Goal: Book appointment/travel/reservation

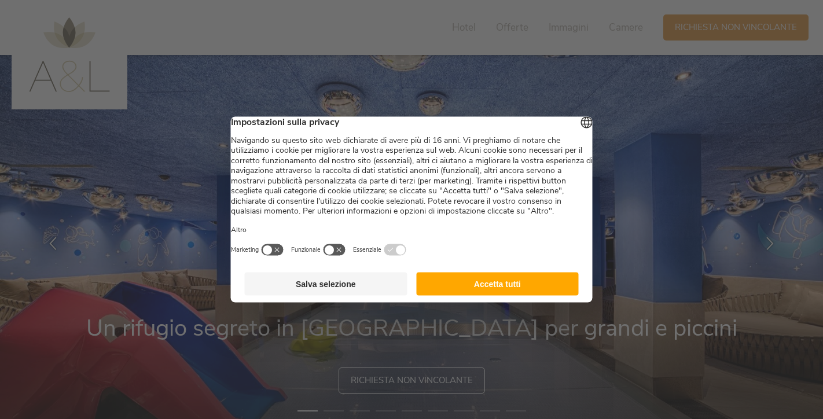
click at [532, 287] on button "Accetta tutti" at bounding box center [497, 284] width 163 height 23
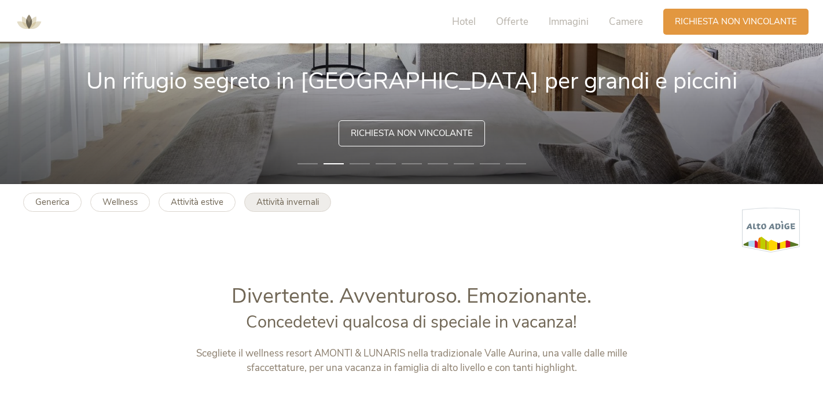
scroll to position [248, 0]
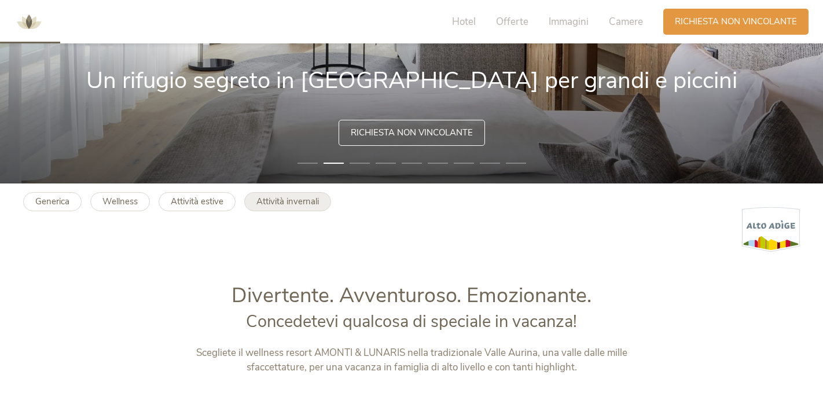
click at [292, 203] on b "Attività invernali" at bounding box center [287, 202] width 63 height 12
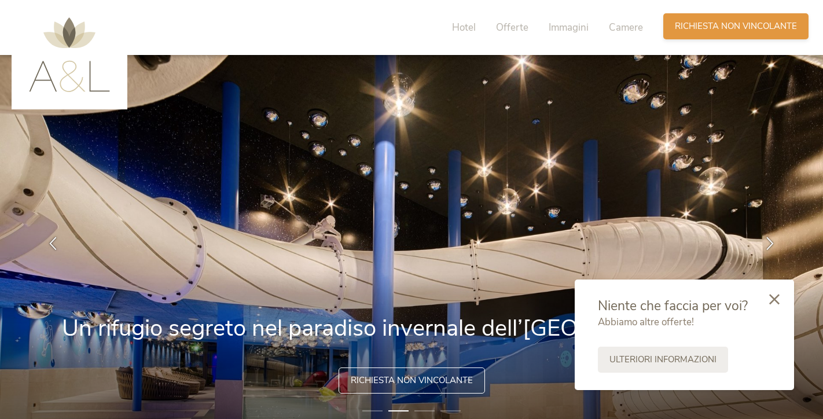
click at [706, 32] on span "Richiesta non vincolante" at bounding box center [736, 26] width 122 height 12
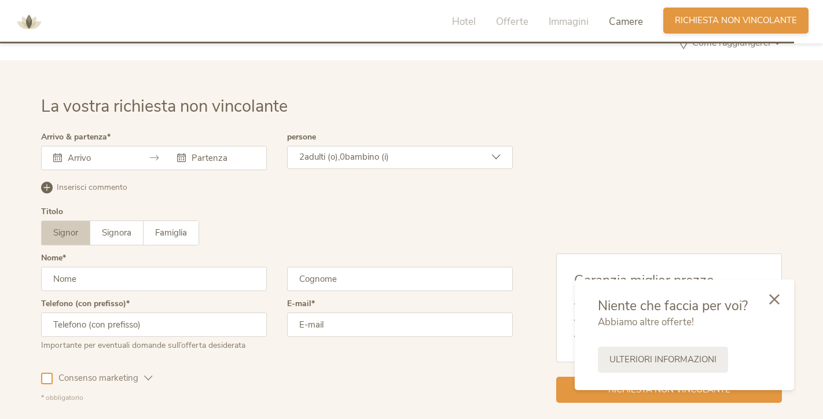
scroll to position [3126, 0]
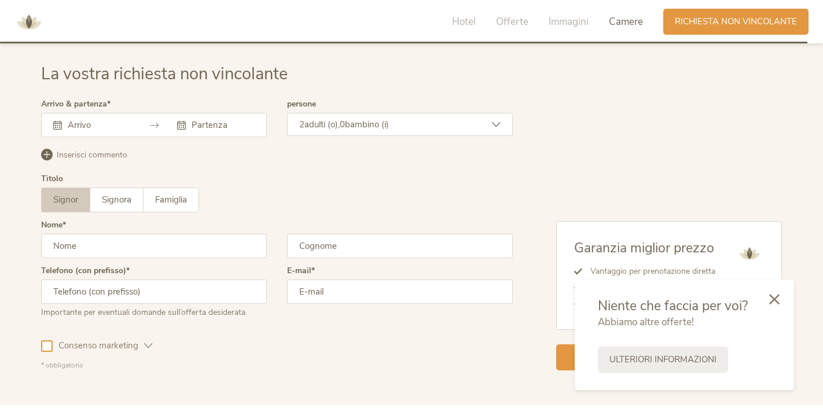
click at [199, 129] on div at bounding box center [154, 125] width 226 height 24
click at [193, 122] on input "text" at bounding box center [222, 125] width 66 height 12
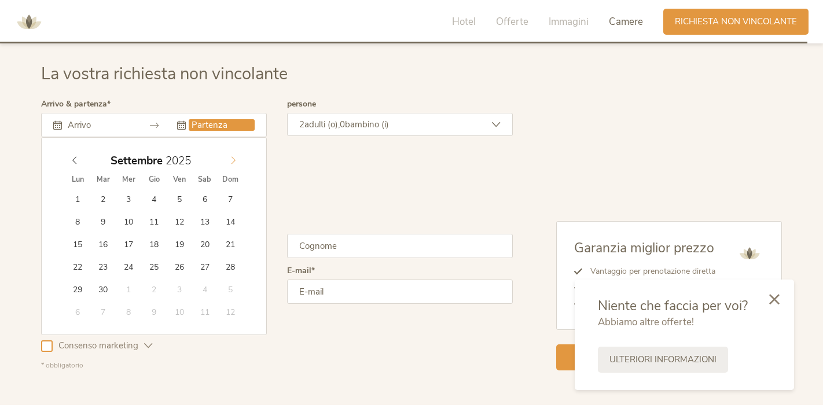
click at [229, 156] on icon at bounding box center [233, 160] width 8 height 8
click at [234, 159] on icon at bounding box center [233, 160] width 8 height 8
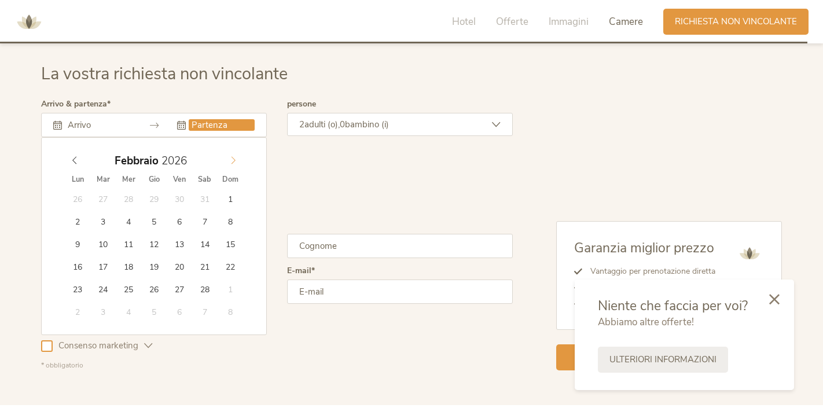
click at [234, 159] on icon at bounding box center [233, 160] width 8 height 8
click at [76, 151] on span at bounding box center [75, 157] width 20 height 16
type input "2025"
click at [73, 157] on icon at bounding box center [75, 160] width 8 height 8
type input "20.12.2025"
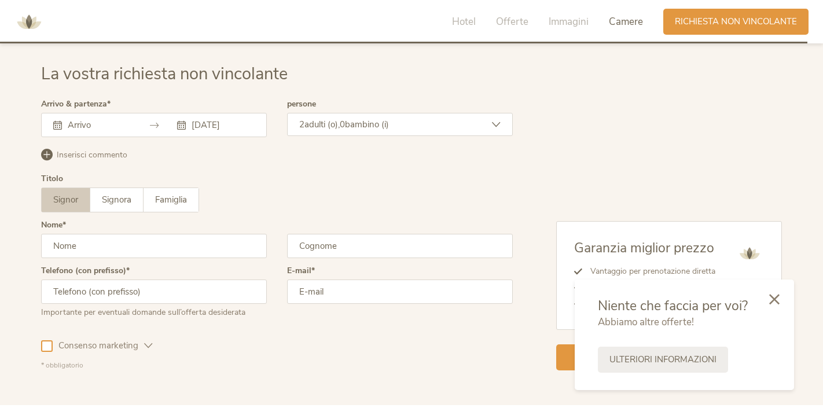
click at [345, 119] on span "0" at bounding box center [342, 125] width 5 height 12
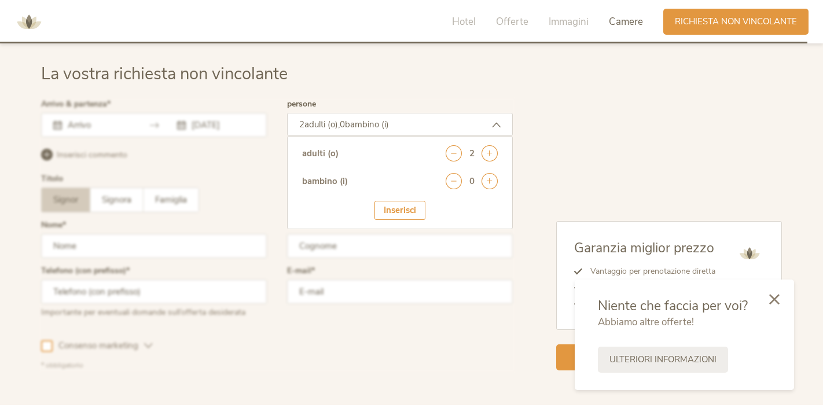
click at [228, 191] on div at bounding box center [277, 235] width 478 height 276
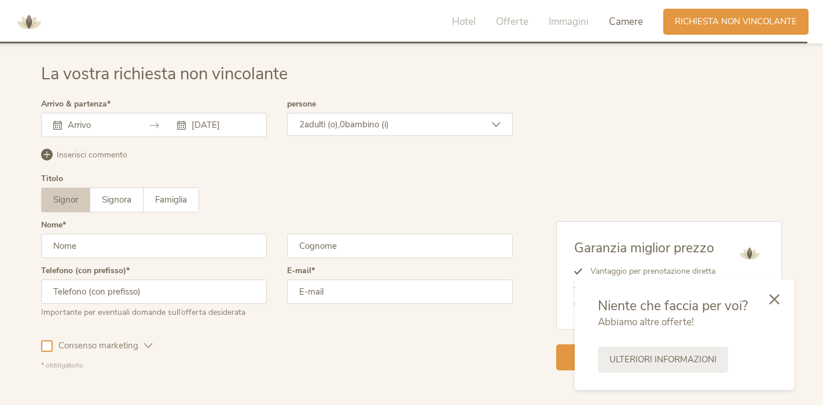
click at [496, 120] on icon at bounding box center [496, 124] width 9 height 9
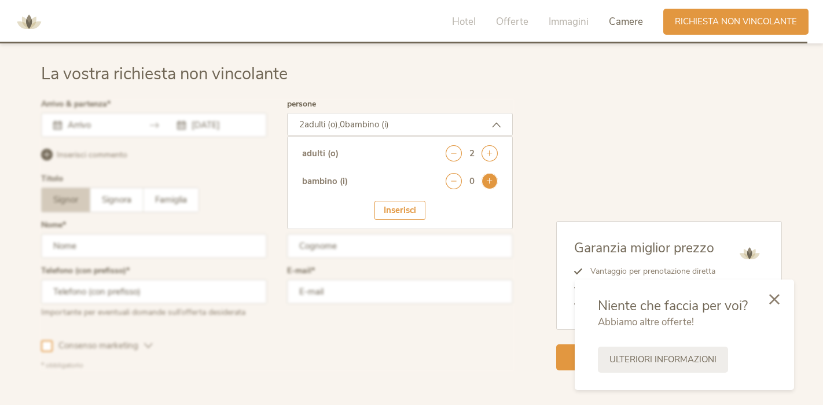
click at [492, 178] on icon at bounding box center [490, 181] width 16 height 16
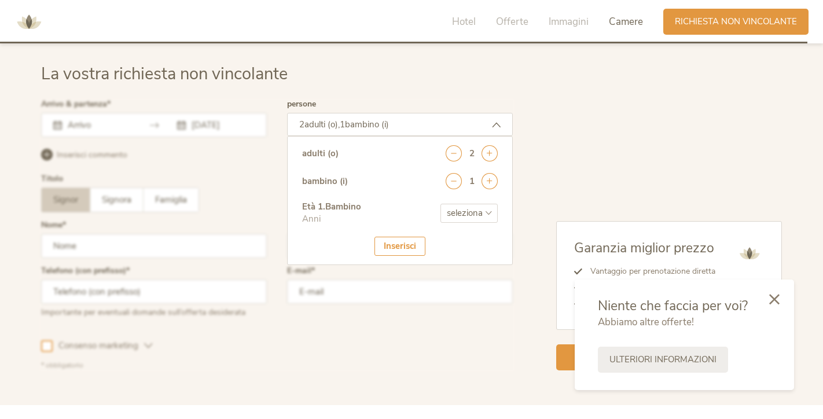
select select "3"
click at [405, 238] on div "Inserisci" at bounding box center [400, 246] width 51 height 19
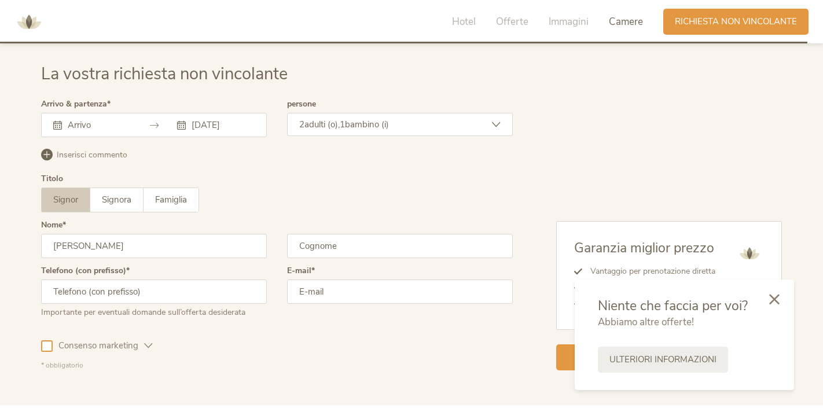
type input "Simone"
type input "ciulla"
type input "3276253813"
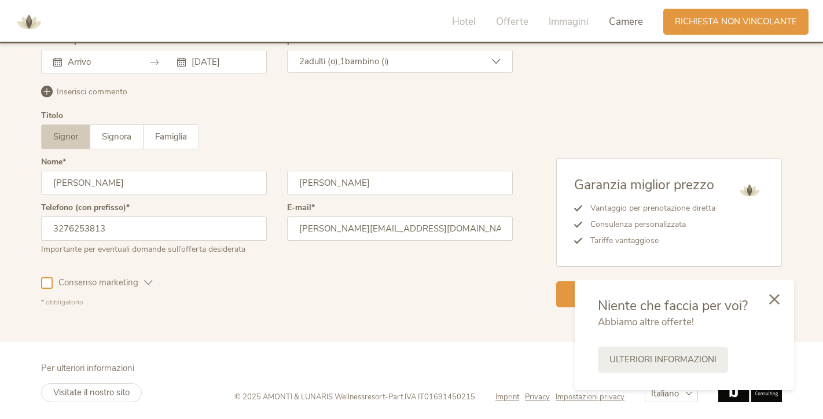
scroll to position [3188, 0]
type input "simone.ciulla80@gmail.com"
click at [775, 296] on icon at bounding box center [774, 298] width 10 height 10
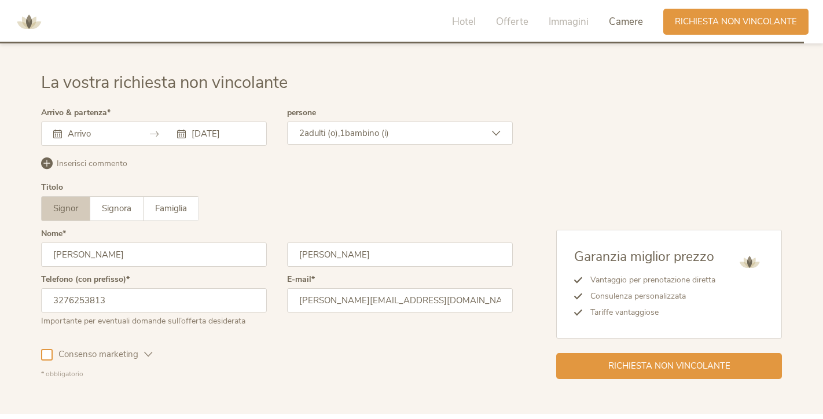
scroll to position [3114, 0]
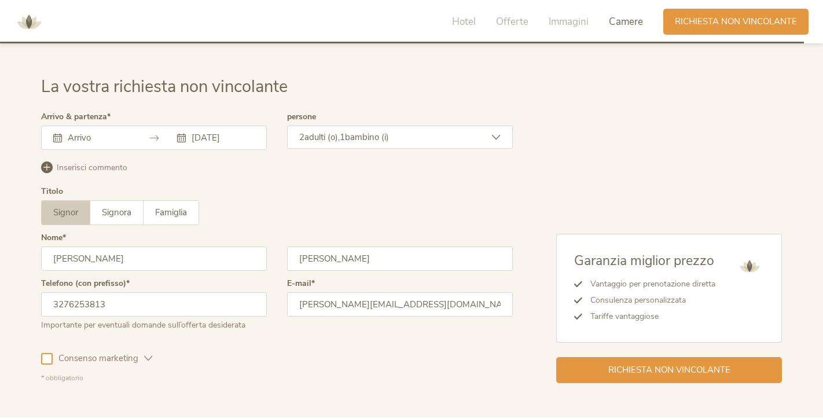
click at [119, 163] on span "Inserisci commento" at bounding box center [92, 168] width 71 height 12
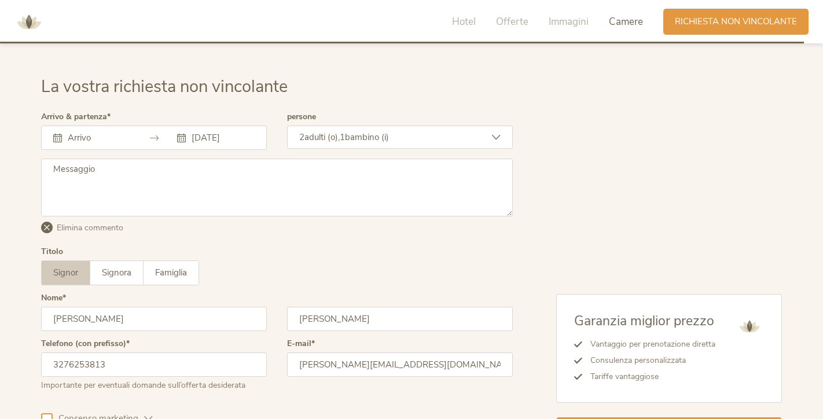
click at [125, 171] on textarea at bounding box center [277, 188] width 472 height 58
type textarea "D"
click at [627, 130] on div "Garanzia miglior prezzo Vantaggio per prenotazione diretta Consulenza personali…" at bounding box center [647, 278] width 269 height 330
click at [511, 210] on textarea at bounding box center [277, 188] width 472 height 58
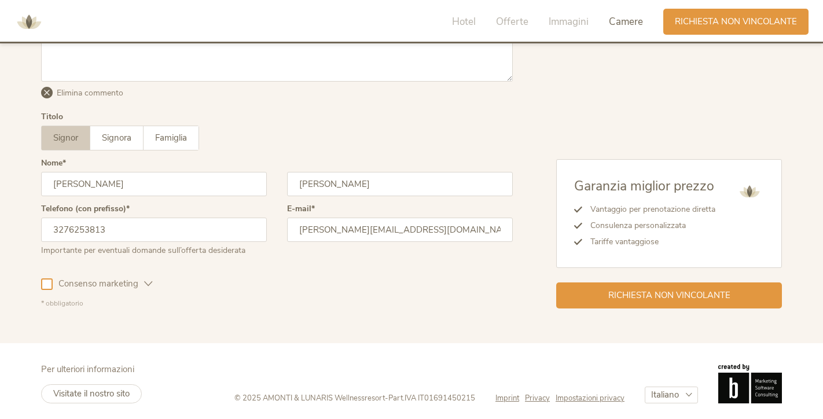
scroll to position [3248, 0]
click at [639, 293] on span "Richiesta non vincolante" at bounding box center [669, 295] width 122 height 12
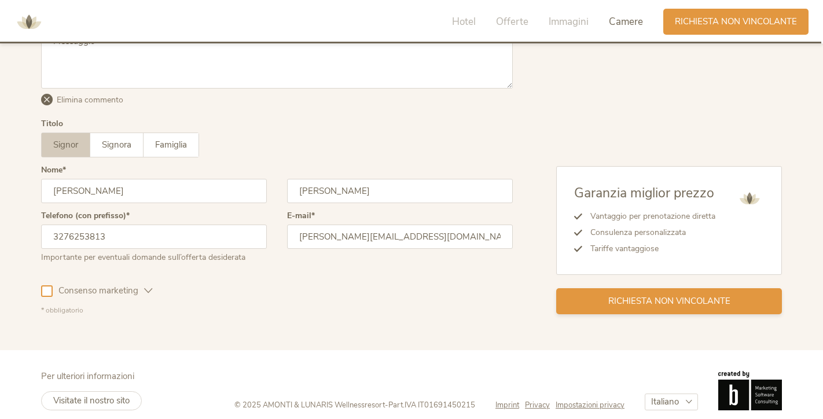
click at [639, 295] on span "Richiesta non vincolante" at bounding box center [669, 301] width 122 height 12
click at [47, 94] on icon at bounding box center [47, 100] width 12 height 12
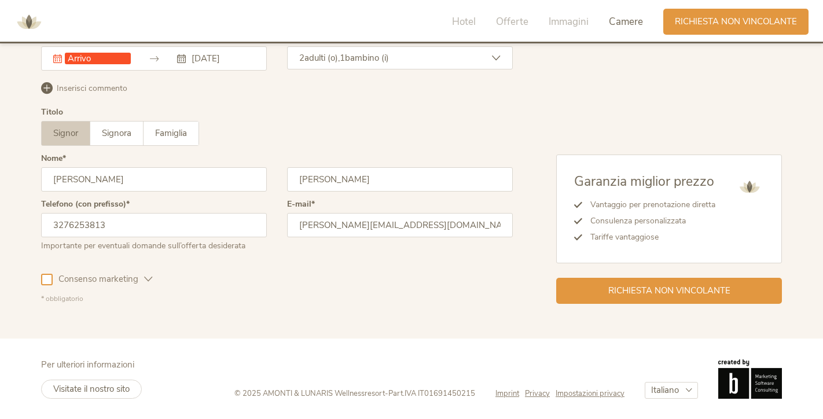
scroll to position [3188, 0]
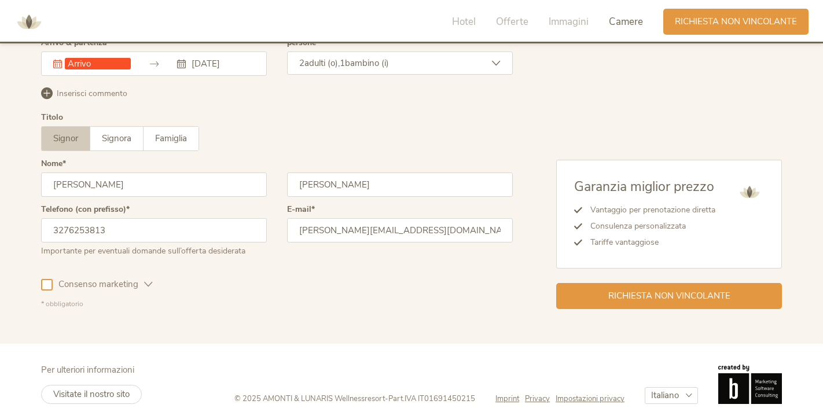
click at [50, 285] on div at bounding box center [47, 285] width 12 height 12
click at [650, 294] on span "Richiesta non vincolante" at bounding box center [669, 295] width 122 height 12
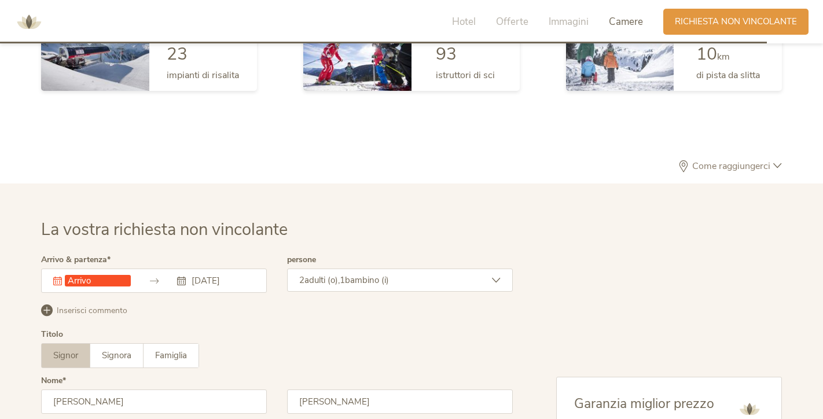
scroll to position [2968, 0]
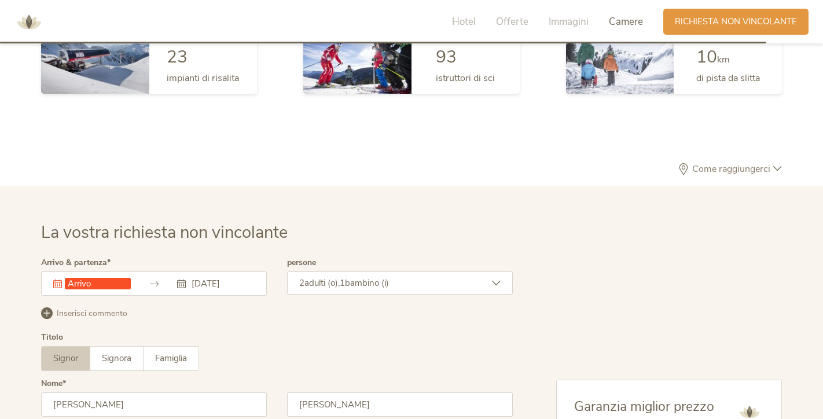
click at [107, 283] on input "text" at bounding box center [98, 284] width 66 height 12
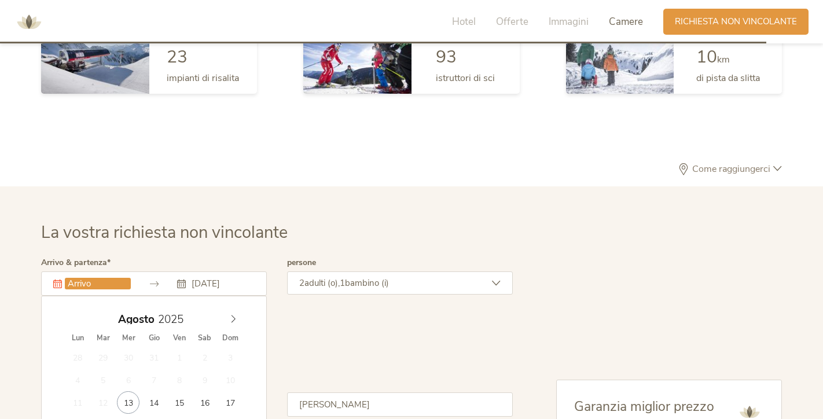
click at [75, 282] on input "text" at bounding box center [98, 284] width 66 height 12
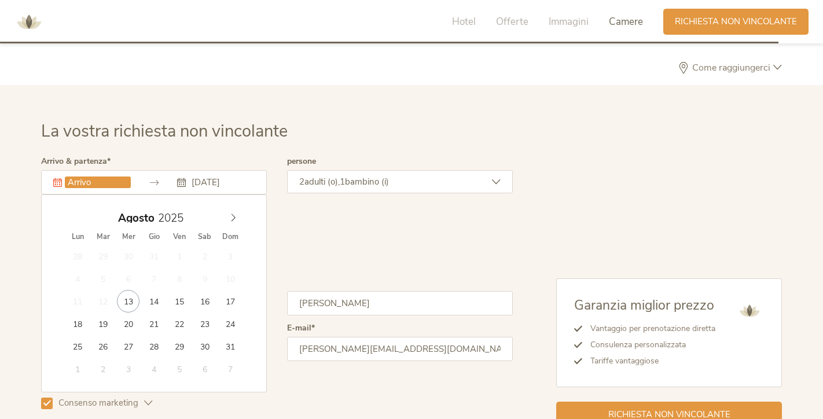
scroll to position [3081, 0]
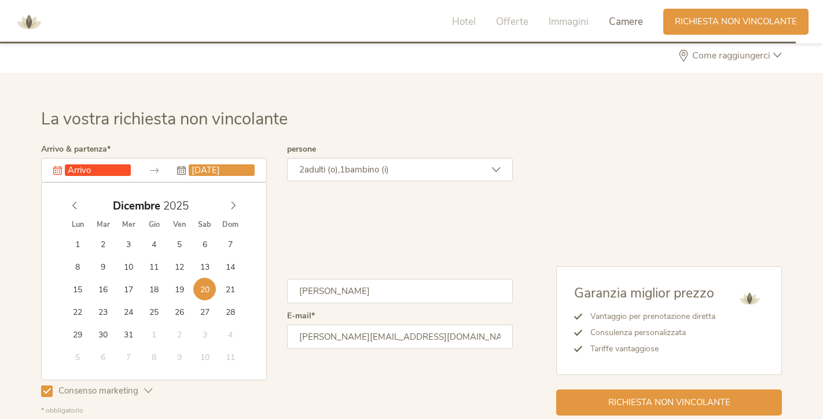
click at [206, 167] on input "20.12.2025" at bounding box center [222, 170] width 66 height 12
drag, startPoint x: 206, startPoint y: 167, endPoint x: 154, endPoint y: 167, distance: 52.1
click at [205, 167] on input "20.12.2025" at bounding box center [222, 170] width 66 height 12
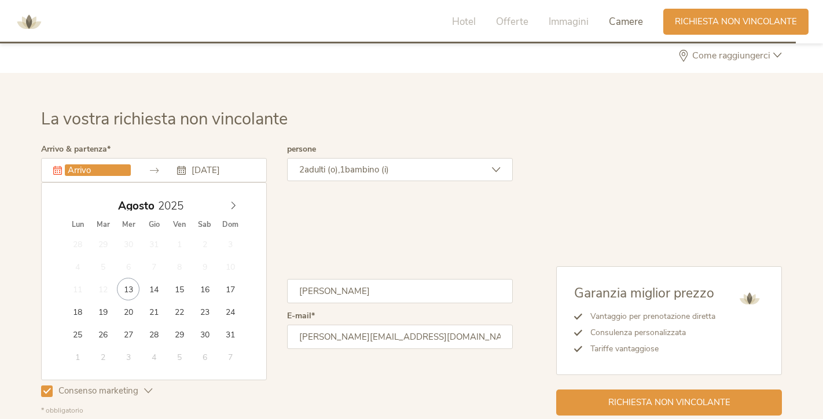
click at [112, 167] on input "text" at bounding box center [98, 170] width 66 height 12
click at [238, 197] on span at bounding box center [233, 203] width 20 height 16
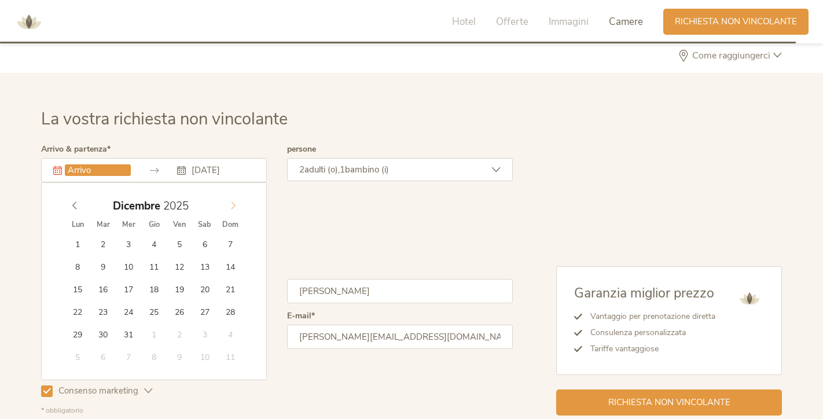
type input "2026"
click at [233, 202] on icon at bounding box center [234, 206] width 4 height 8
type input "03.01.2026"
type input "2026"
click at [227, 166] on input "text" at bounding box center [222, 170] width 66 height 12
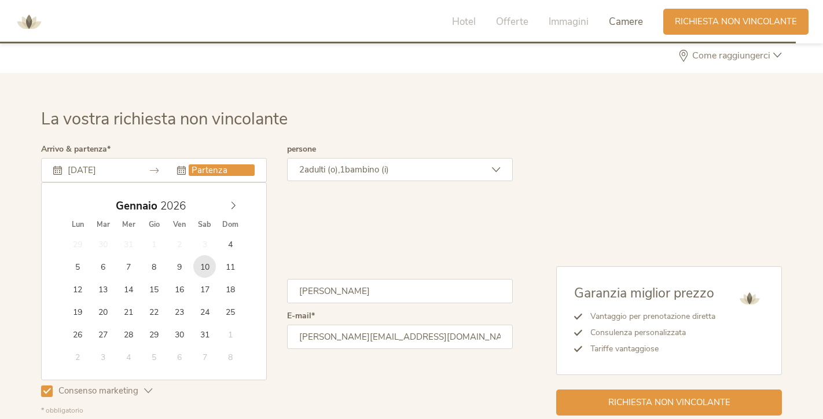
type input "10.01.2026"
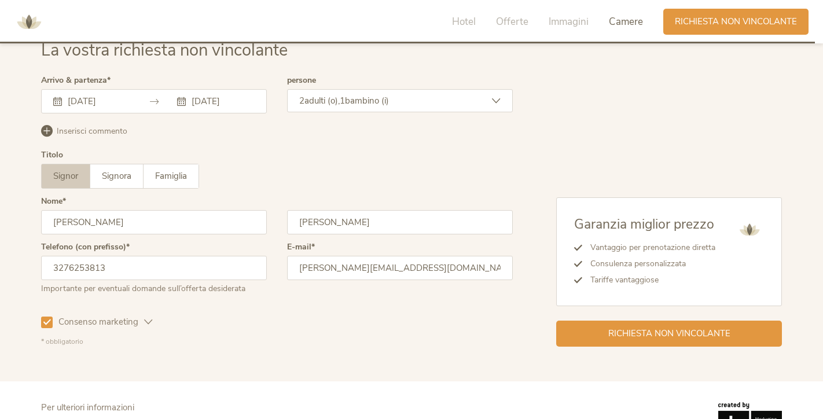
scroll to position [3166, 0]
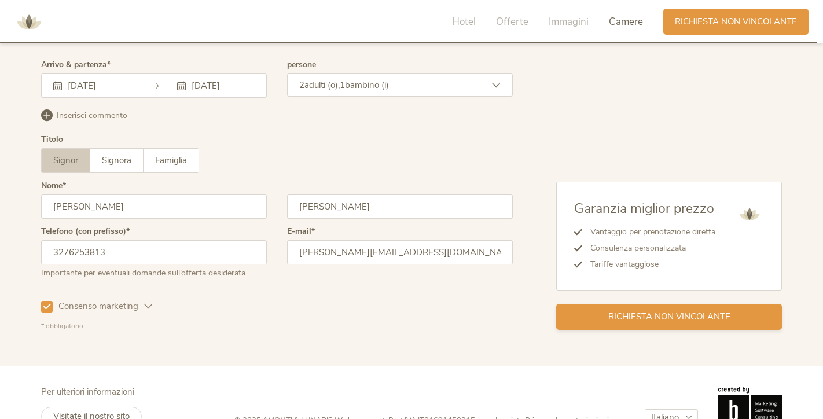
click at [599, 310] on div "Richiesta non vincolante" at bounding box center [669, 317] width 226 height 26
